Goal: Information Seeking & Learning: Learn about a topic

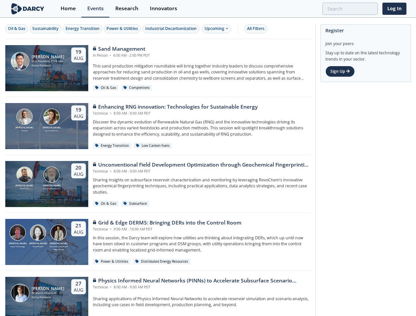
click at [208, 158] on div "[PERSON_NAME] RevoChem [PERSON_NAME] [PERSON_NAME] Exploration LLC [DATE] Uncon…" at bounding box center [158, 184] width 306 height 58
click at [17, 29] on div "Oil & Gas" at bounding box center [16, 29] width 17 height 6
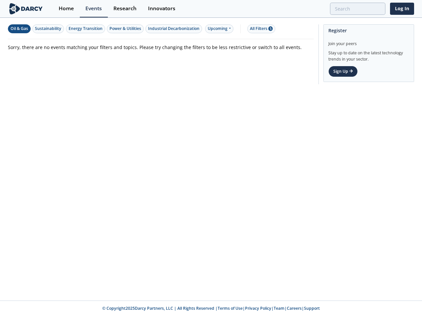
click at [46, 29] on div "Sustainability" at bounding box center [48, 29] width 26 height 6
click at [83, 29] on div "Energy Transition" at bounding box center [86, 29] width 34 height 6
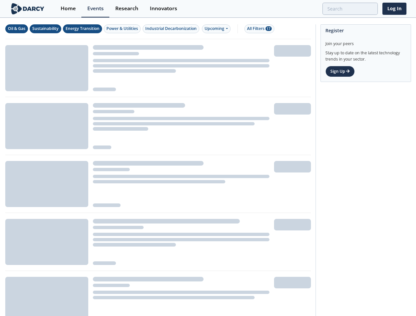
click at [123, 29] on div "Power & Utilities" at bounding box center [122, 29] width 32 height 6
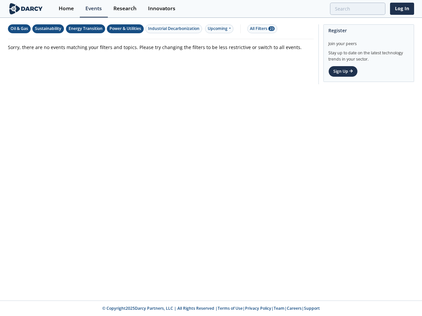
click at [172, 29] on div "Industrial Decarbonization" at bounding box center [173, 29] width 51 height 6
